Goal: Task Accomplishment & Management: Use online tool/utility

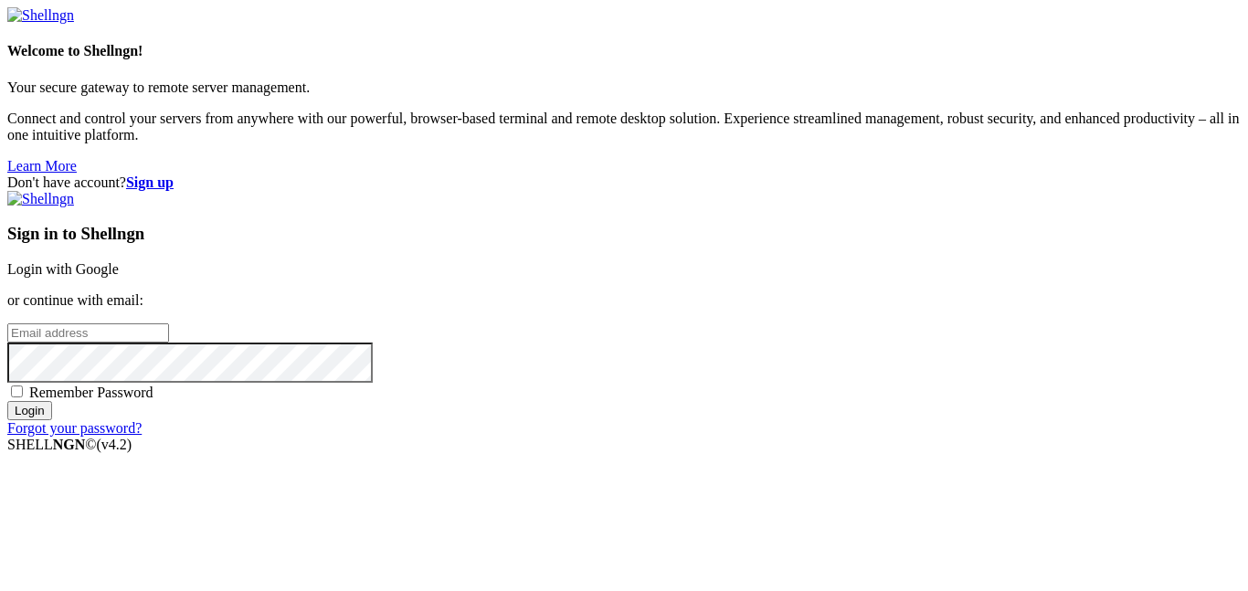
click at [119, 261] on link "Login with Google" at bounding box center [62, 269] width 111 height 16
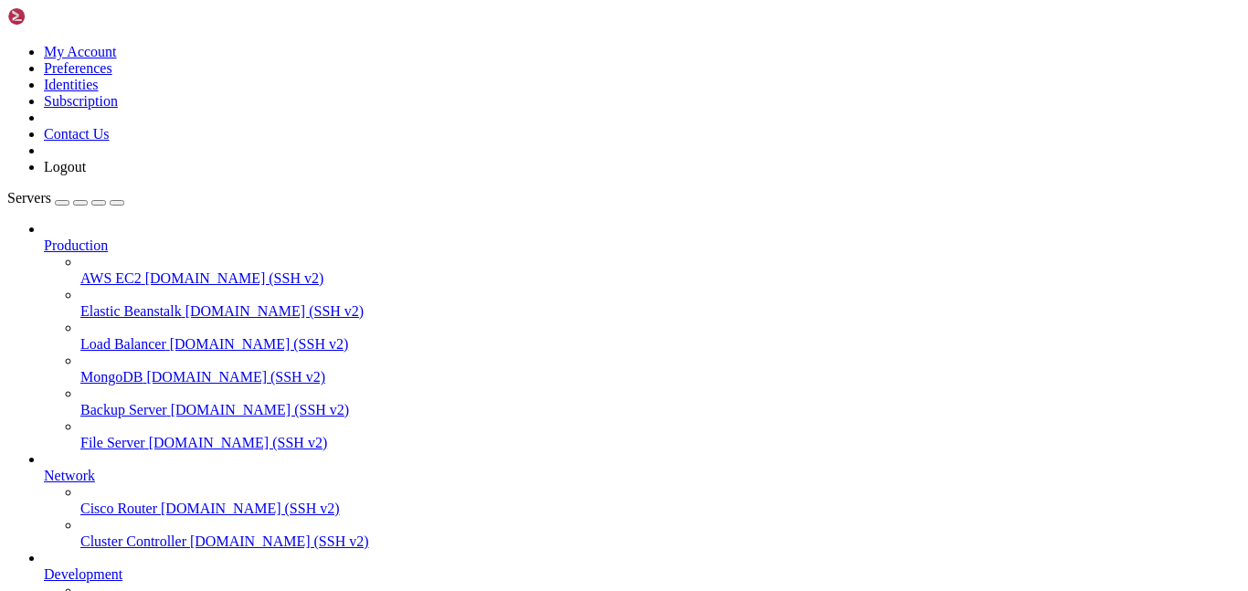
scroll to position [243, 0]
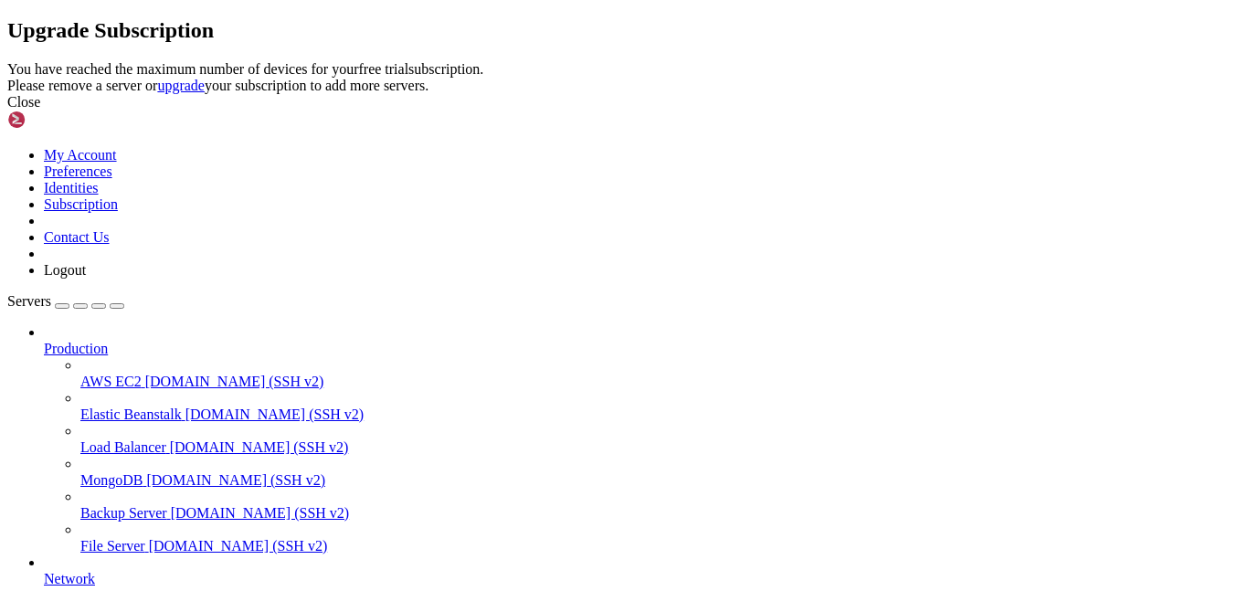
click at [7, 61] on icon at bounding box center [7, 61] width 0 height 0
